Goal: Information Seeking & Learning: Learn about a topic

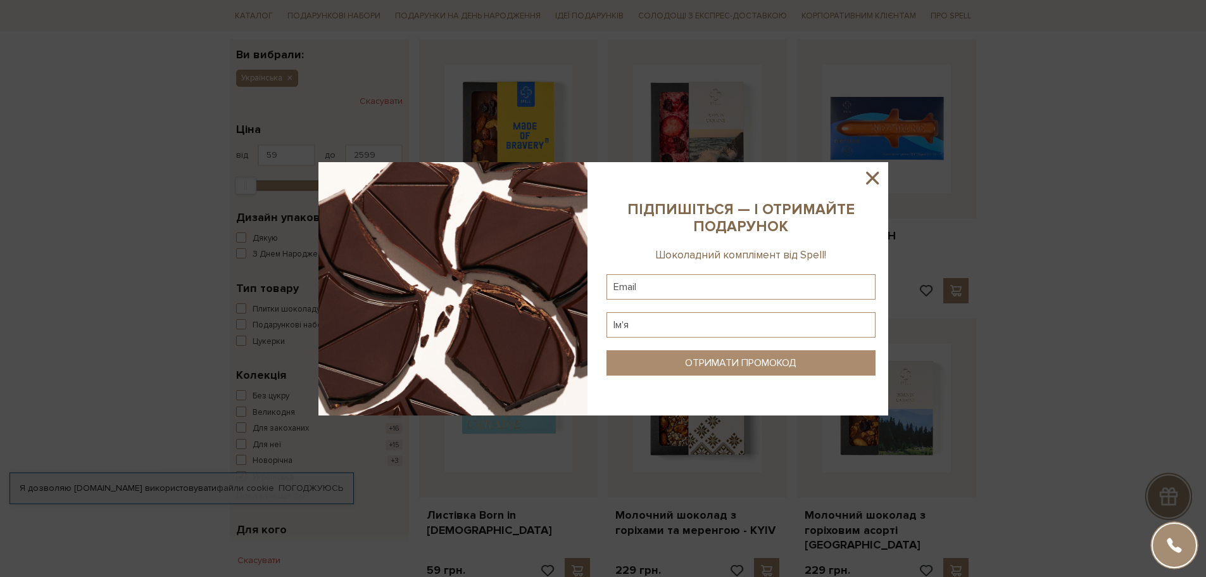
scroll to position [253, 0]
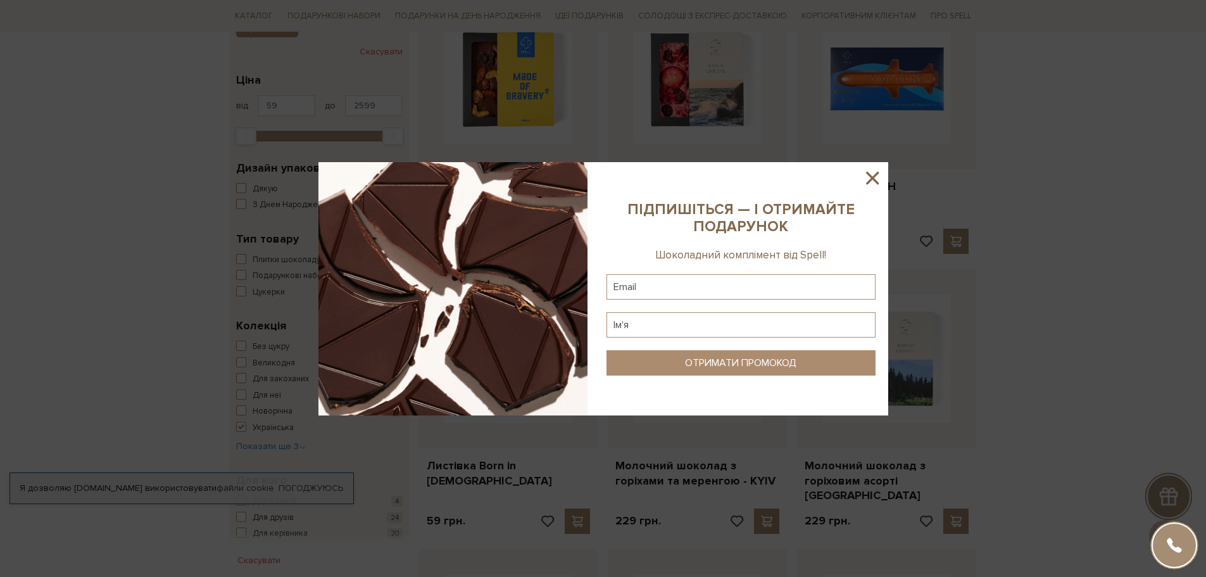
click at [338, 177] on icon at bounding box center [873, 178] width 22 height 22
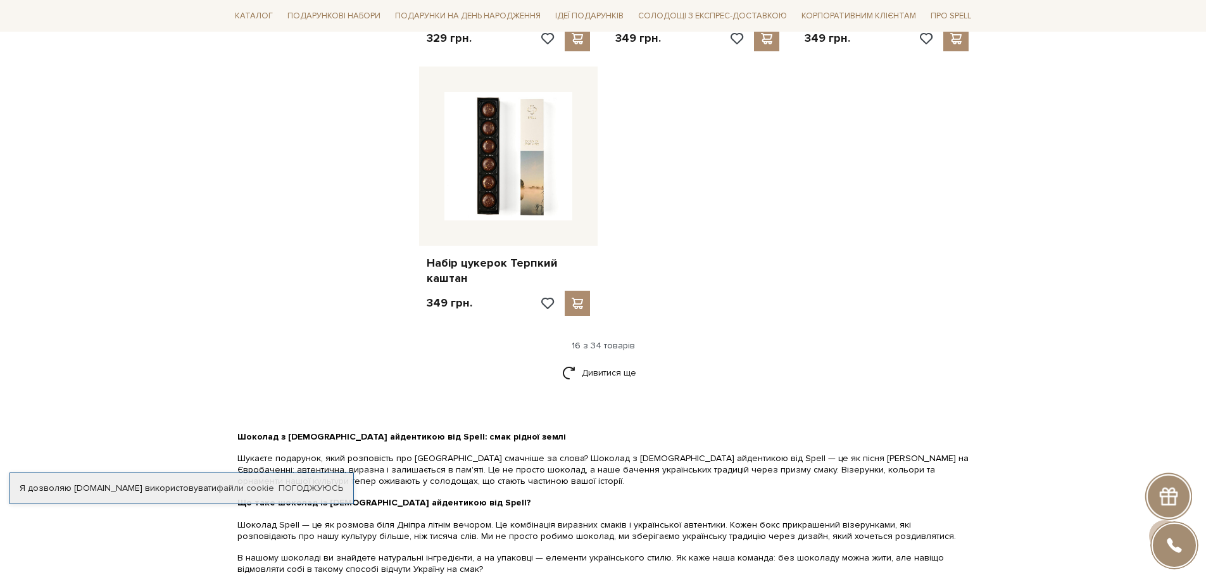
scroll to position [1710, 0]
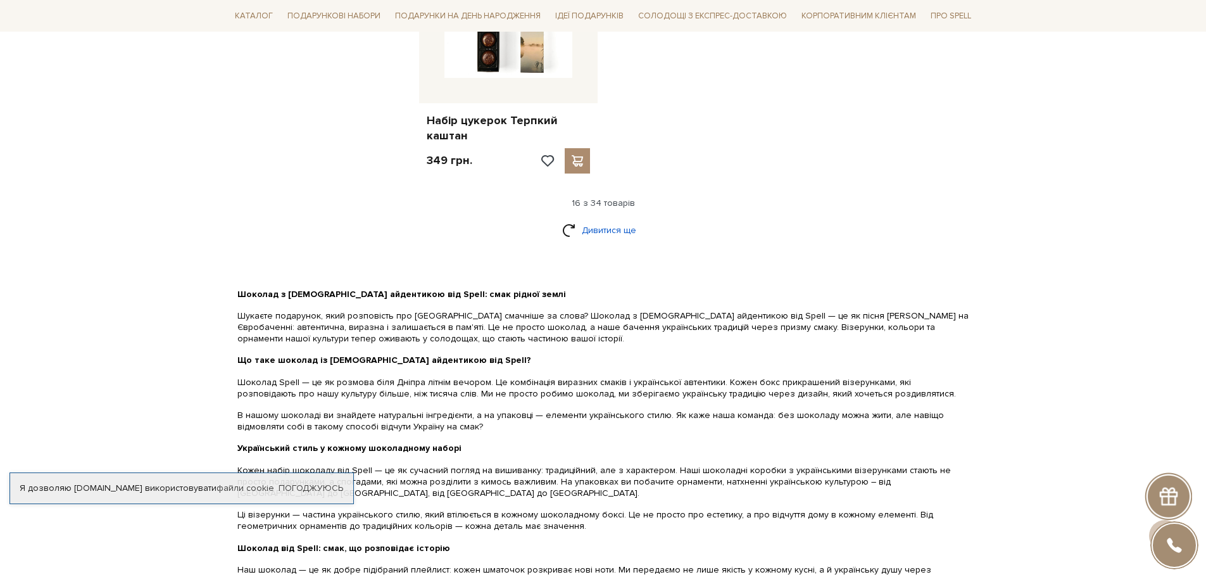
click at [338, 219] on link "Дивитися ще" at bounding box center [603, 230] width 82 height 22
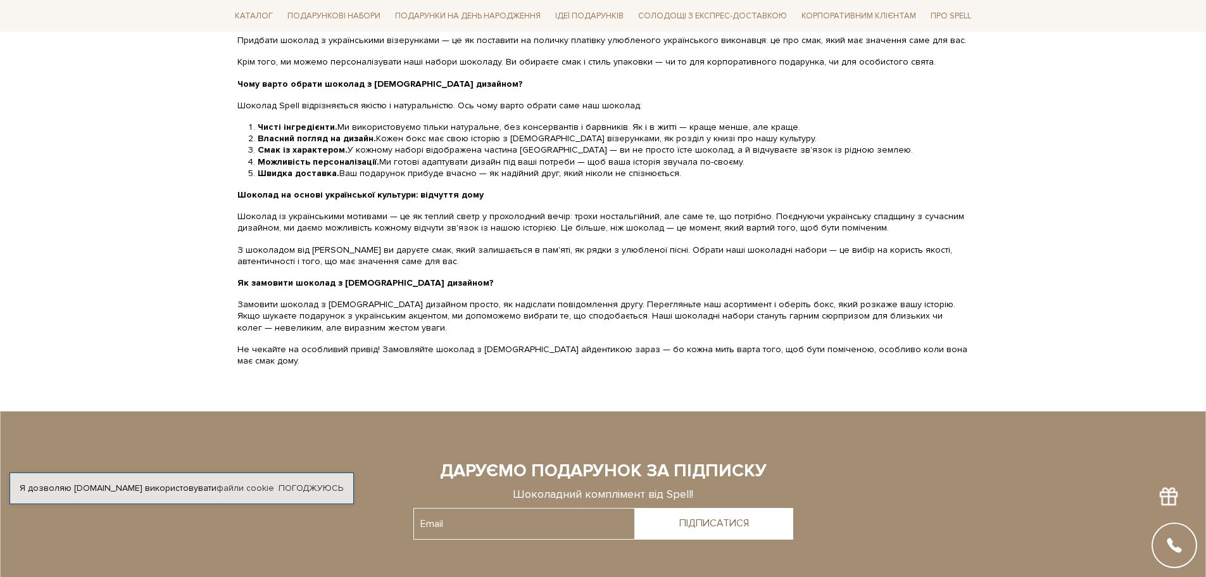
scroll to position [3799, 0]
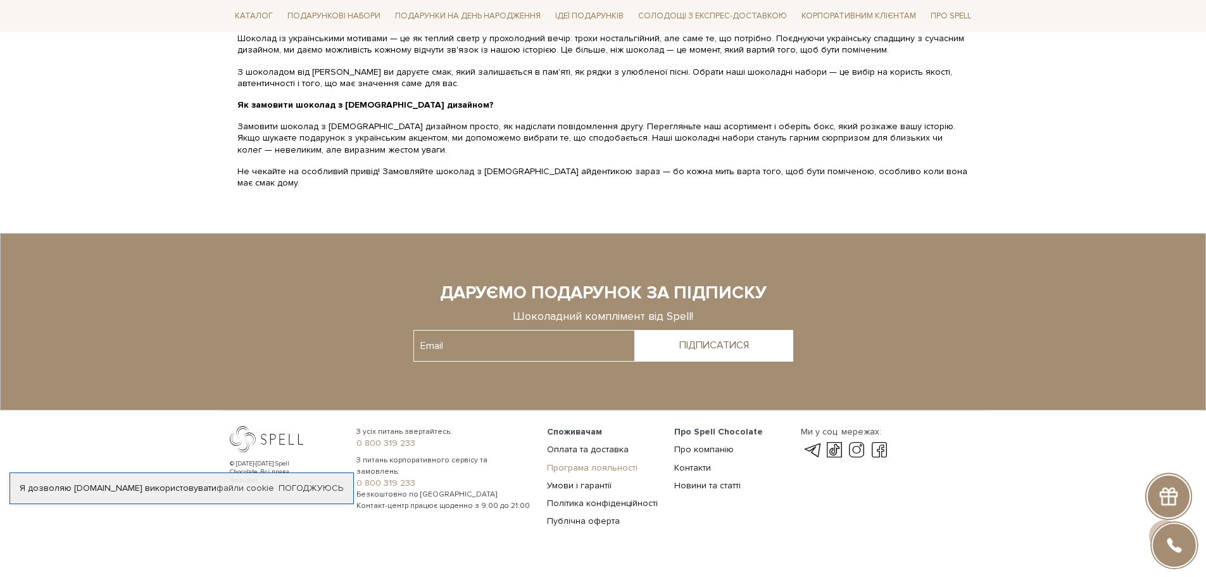
click at [338, 462] on link "Програма лояльності" at bounding box center [592, 467] width 91 height 11
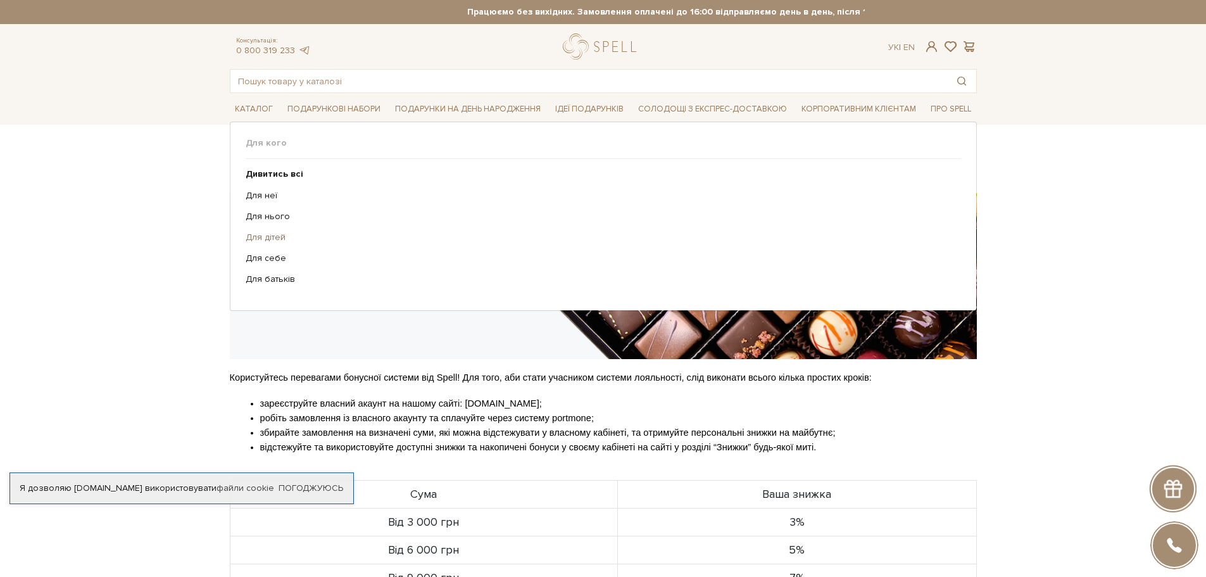
click at [272, 237] on link "Для дітей" at bounding box center [599, 237] width 706 height 11
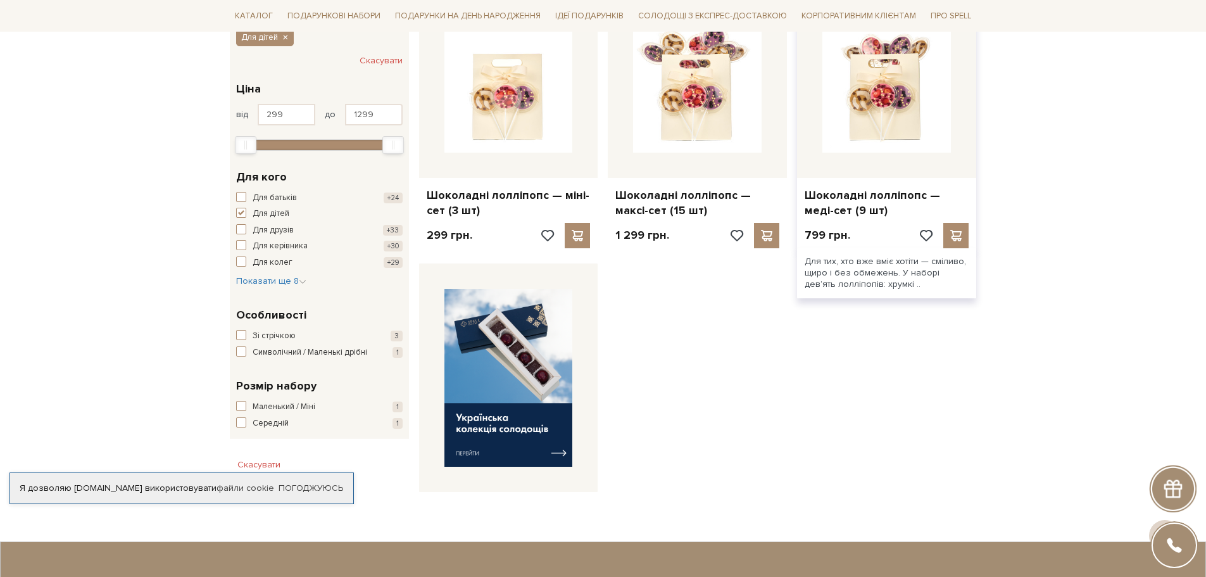
scroll to position [253, 0]
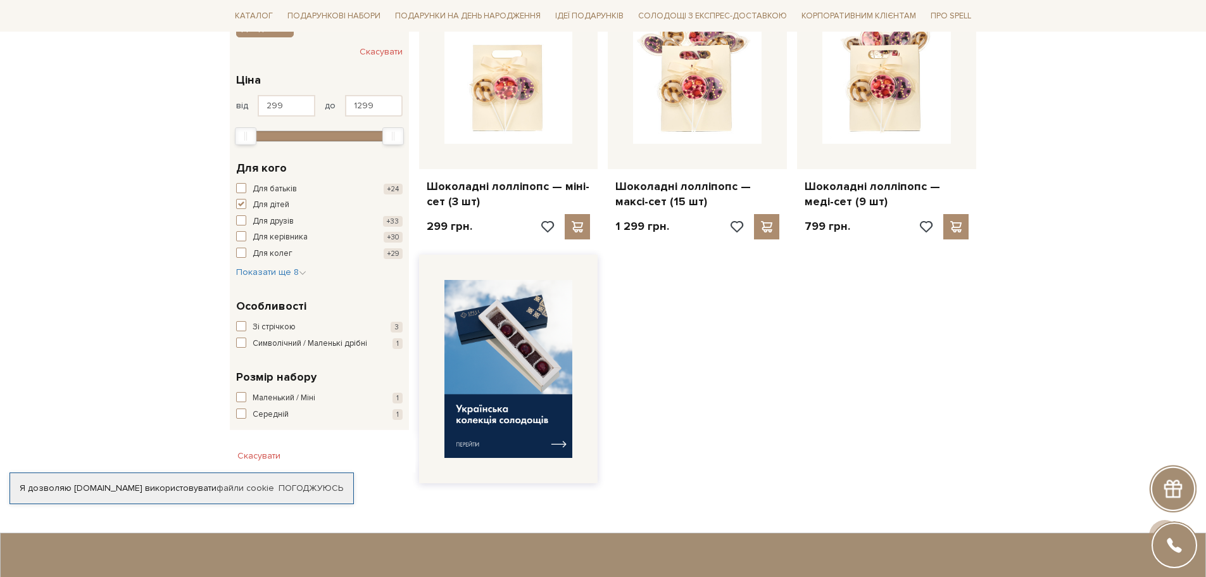
click at [566, 443] on img at bounding box center [509, 369] width 129 height 178
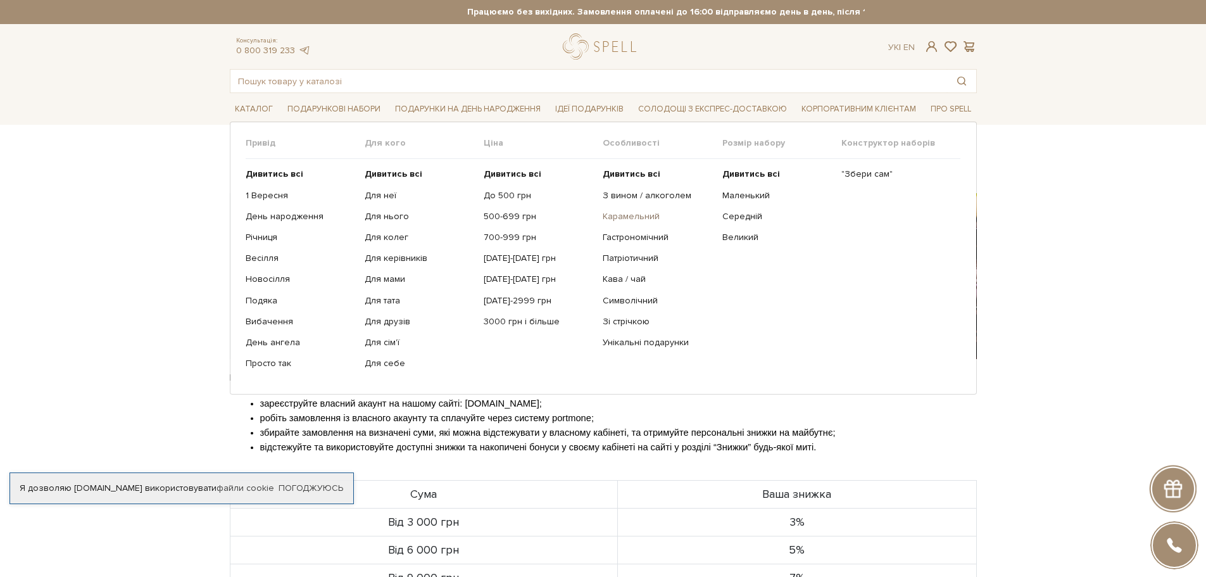
click at [647, 218] on link "Карамельний" at bounding box center [658, 216] width 110 height 11
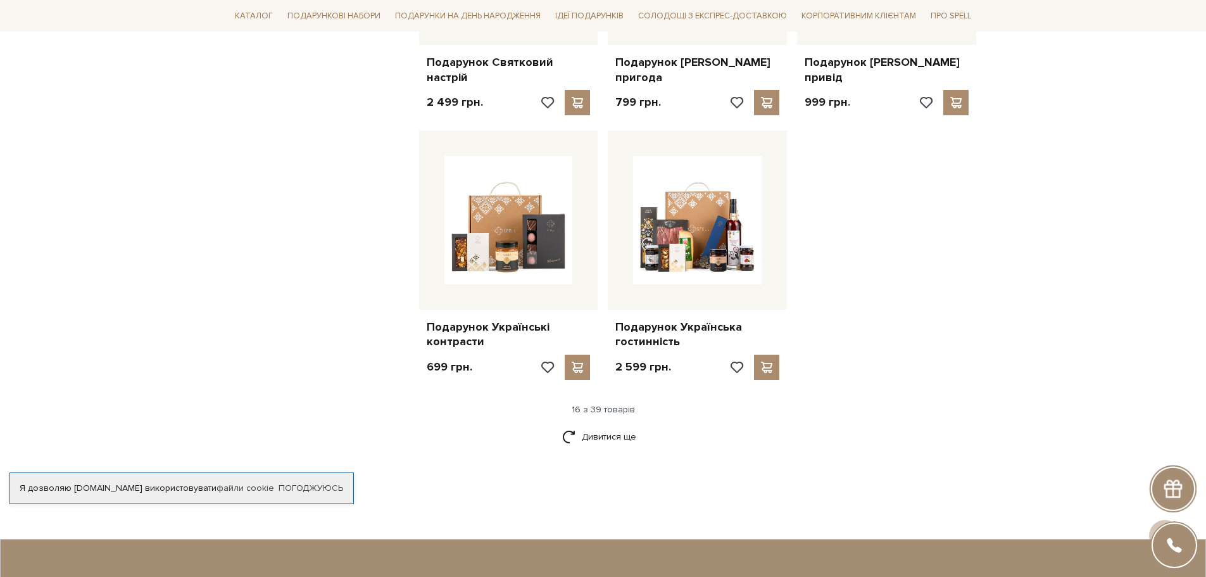
scroll to position [1457, 0]
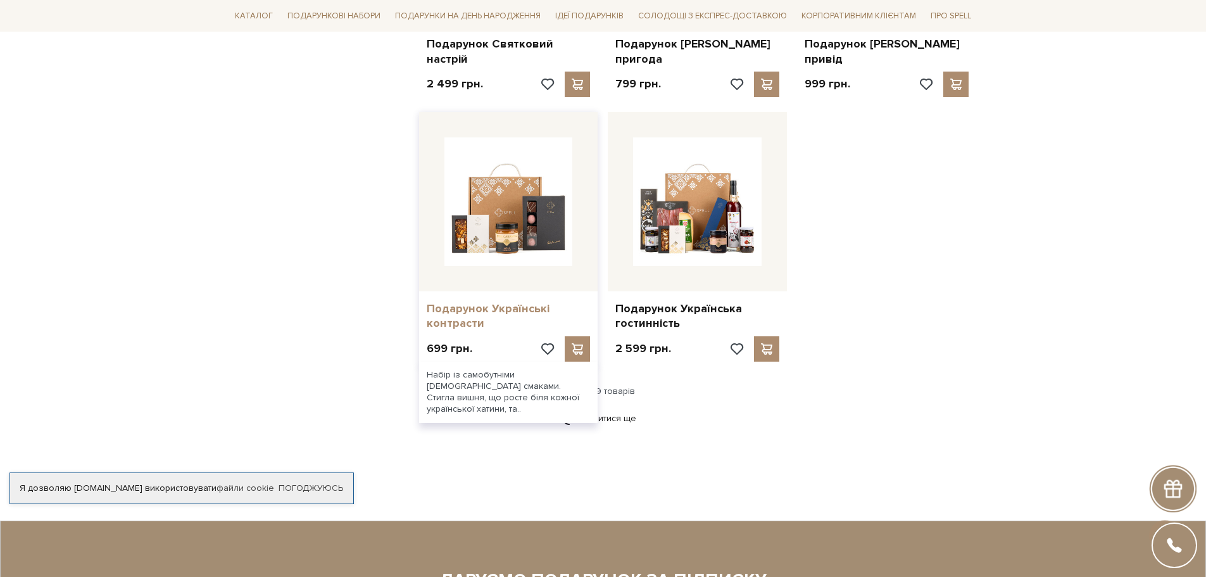
click at [504, 301] on link "Подарунок Українські контрасти" at bounding box center [509, 316] width 164 height 30
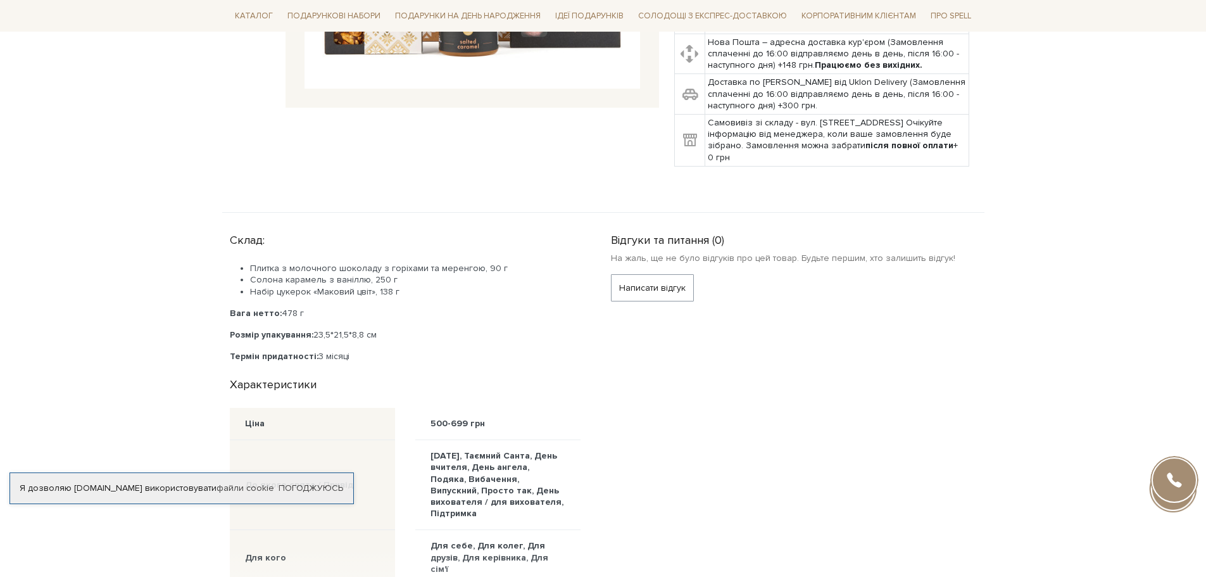
scroll to position [443, 0]
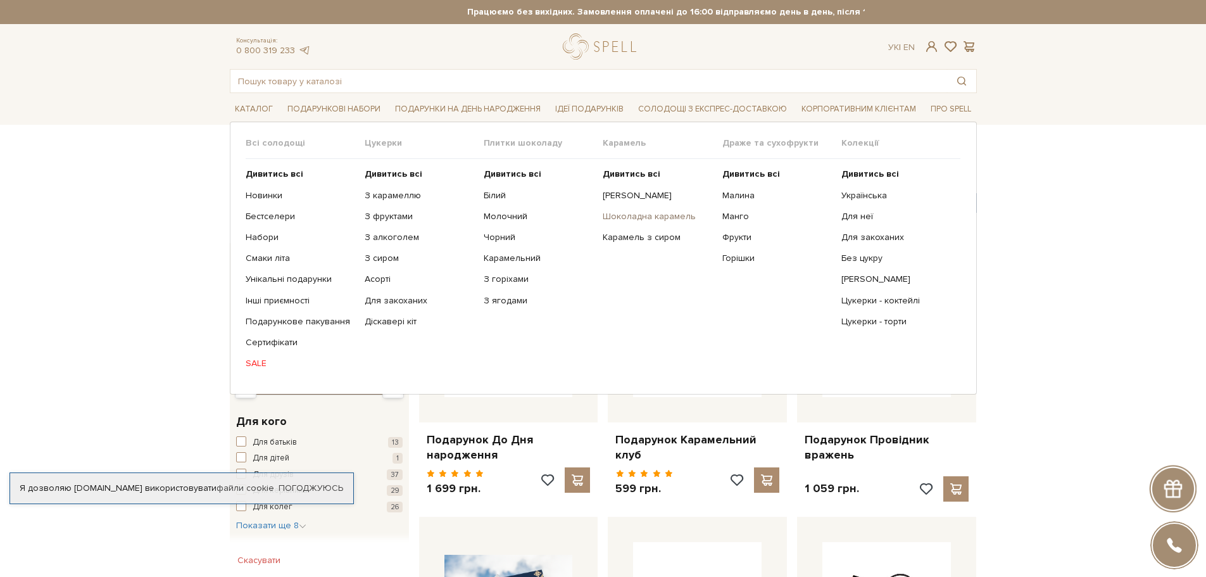
click at [630, 216] on link "Шоколадна карамель" at bounding box center [658, 216] width 110 height 11
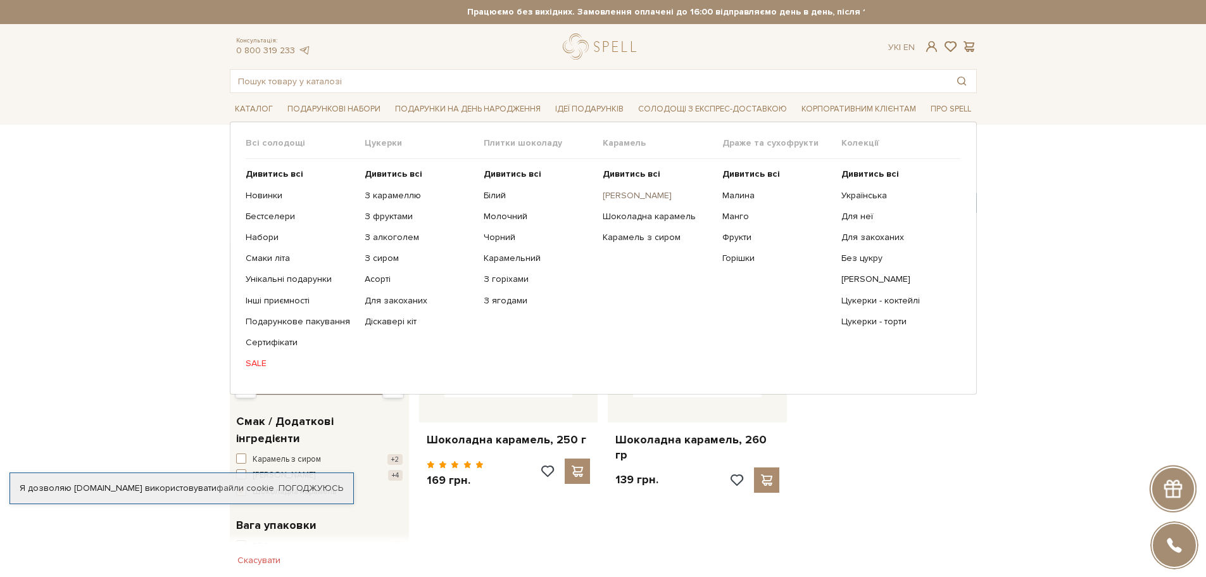
click at [627, 194] on link "[PERSON_NAME]" at bounding box center [658, 195] width 110 height 11
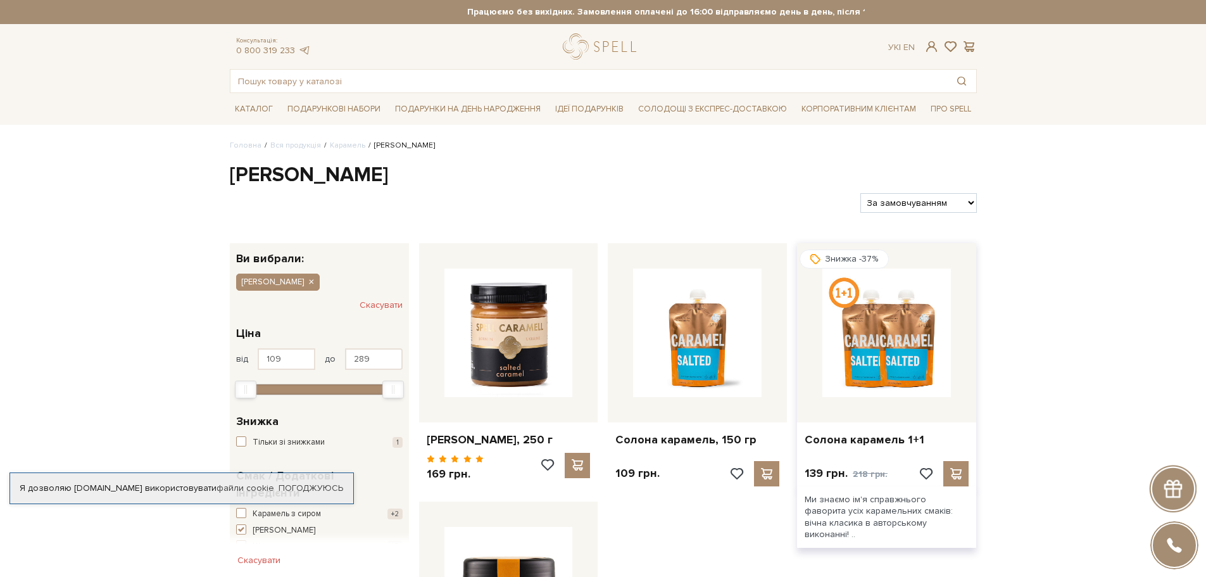
click at [870, 343] on img at bounding box center [887, 333] width 129 height 129
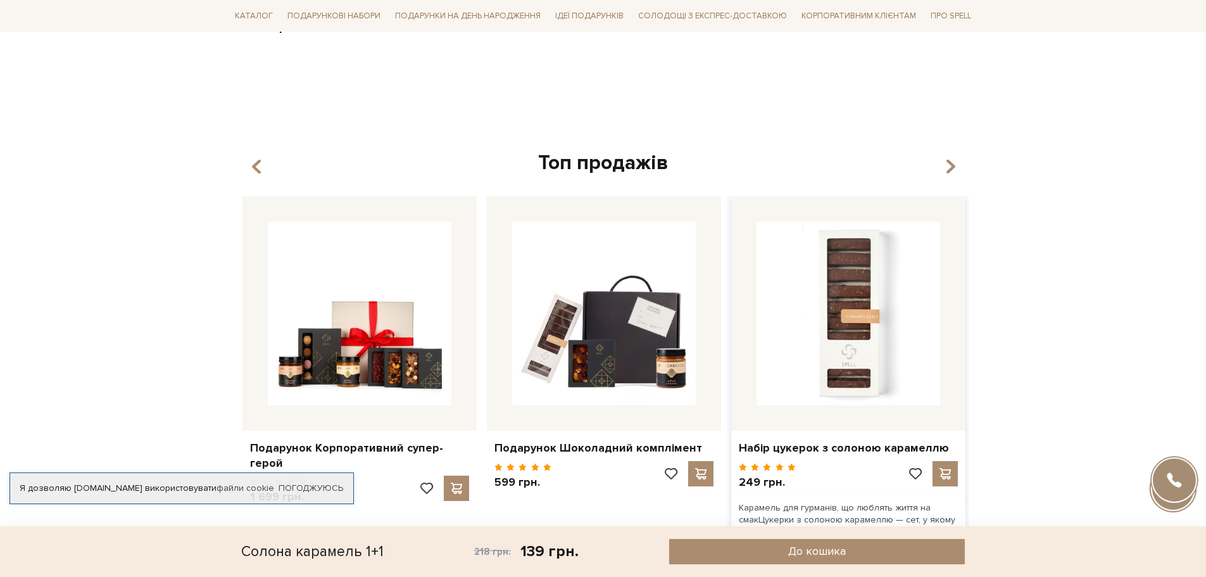
scroll to position [1583, 0]
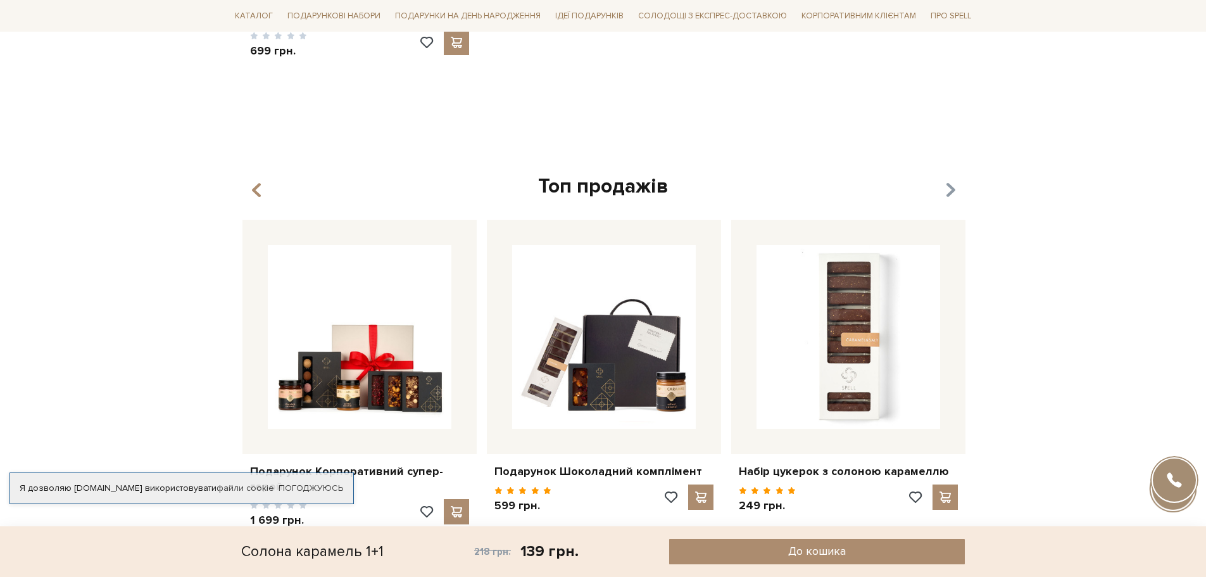
click at [949, 180] on icon "button" at bounding box center [950, 191] width 11 height 22
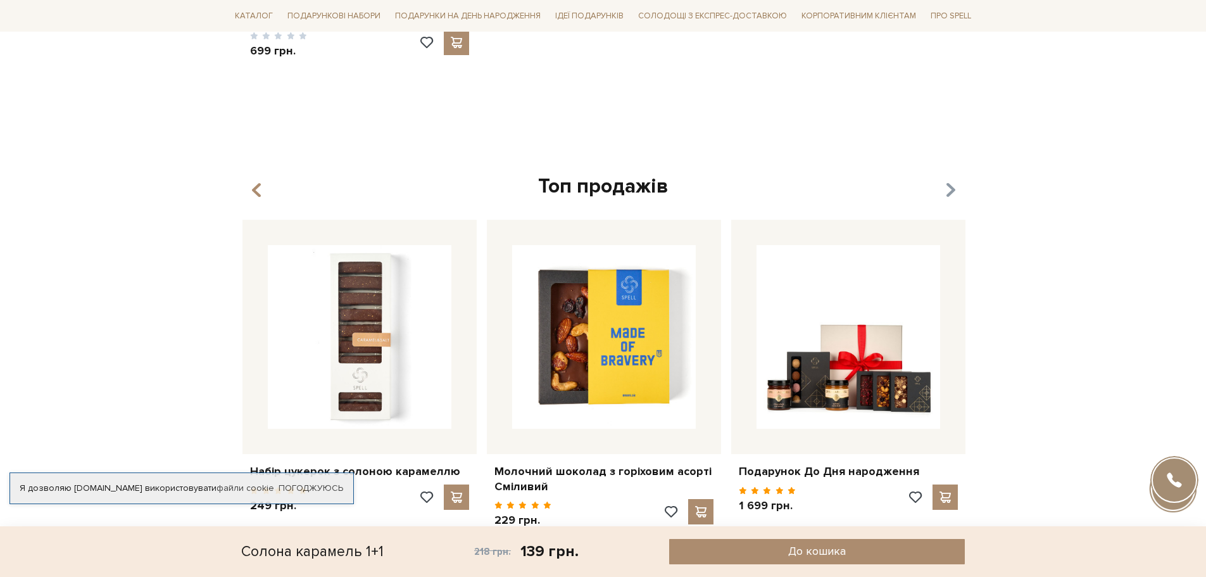
click at [949, 180] on icon "button" at bounding box center [950, 191] width 11 height 22
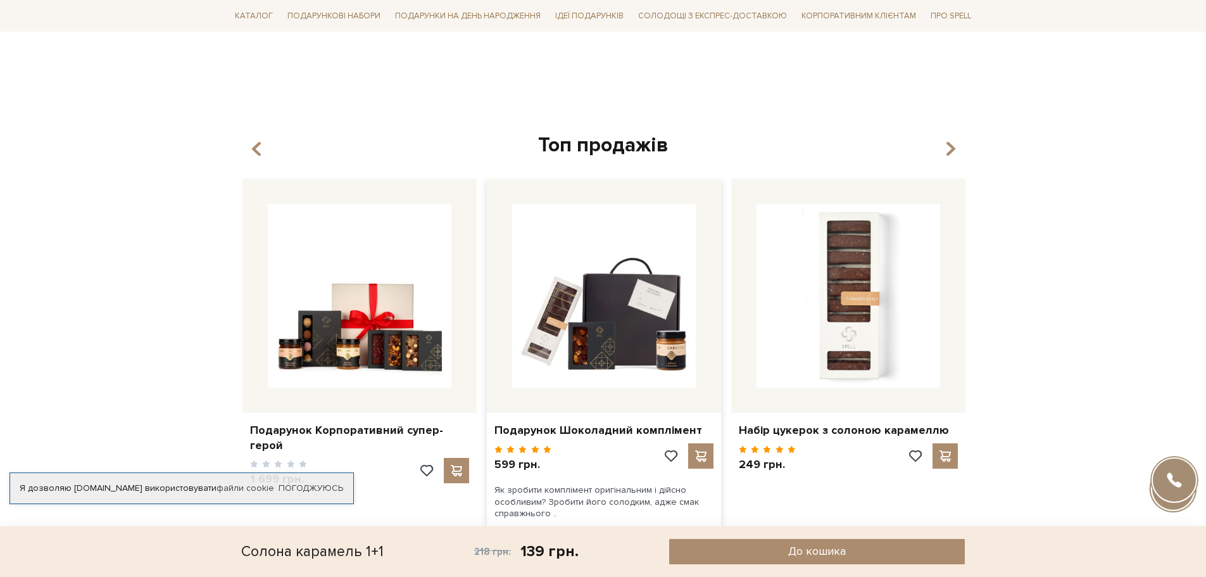
scroll to position [1647, 0]
